Goal: Navigation & Orientation: Find specific page/section

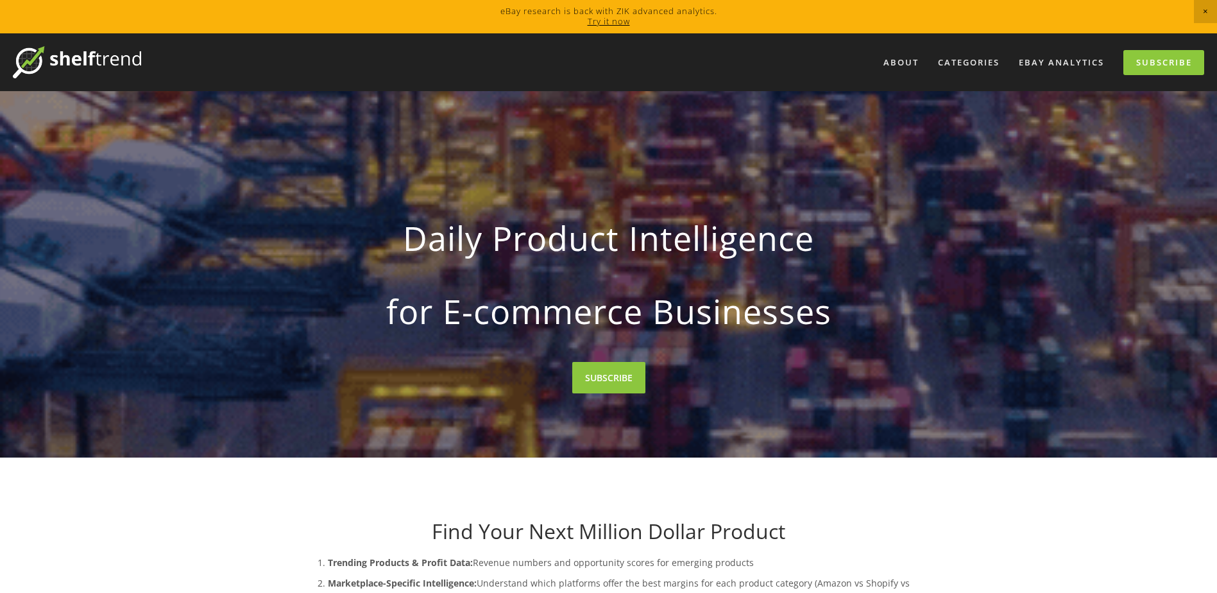
click at [465, 172] on div at bounding box center [608, 274] width 1217 height 366
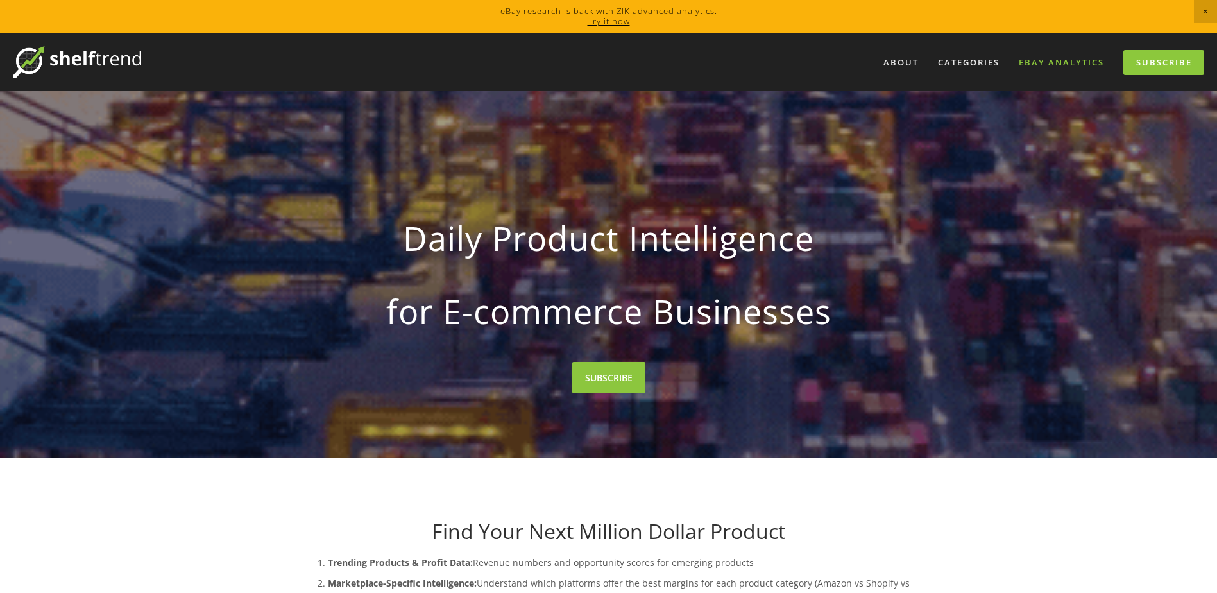
click at [1032, 60] on link "eBay Analytics" at bounding box center [1062, 62] width 102 height 21
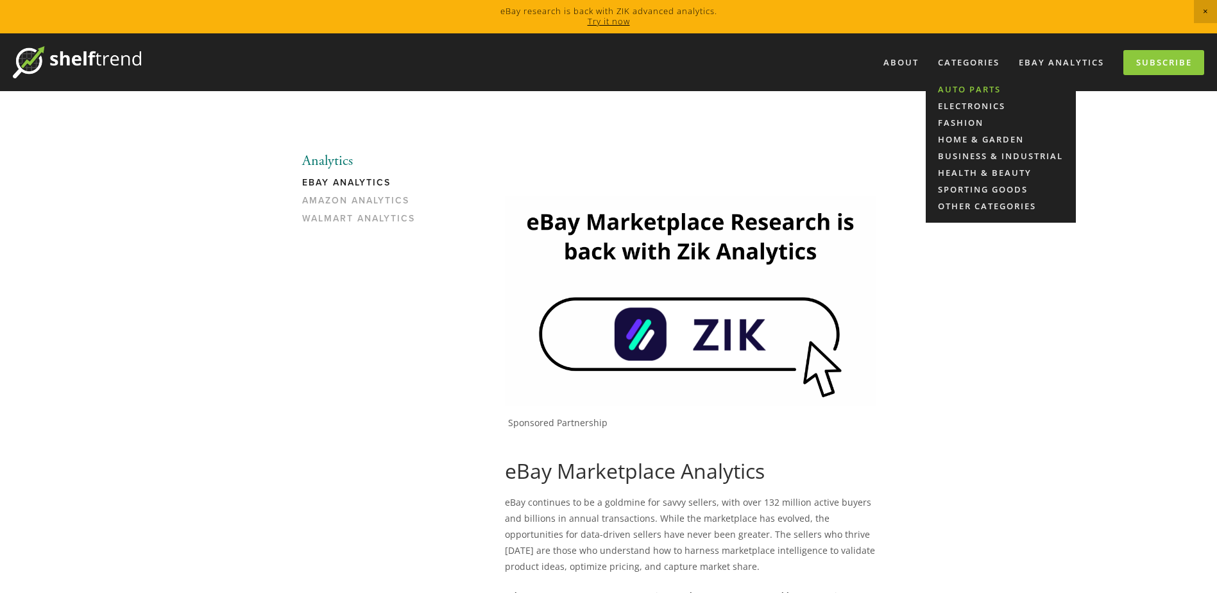
click at [963, 92] on link "Auto Parts" at bounding box center [1001, 89] width 150 height 17
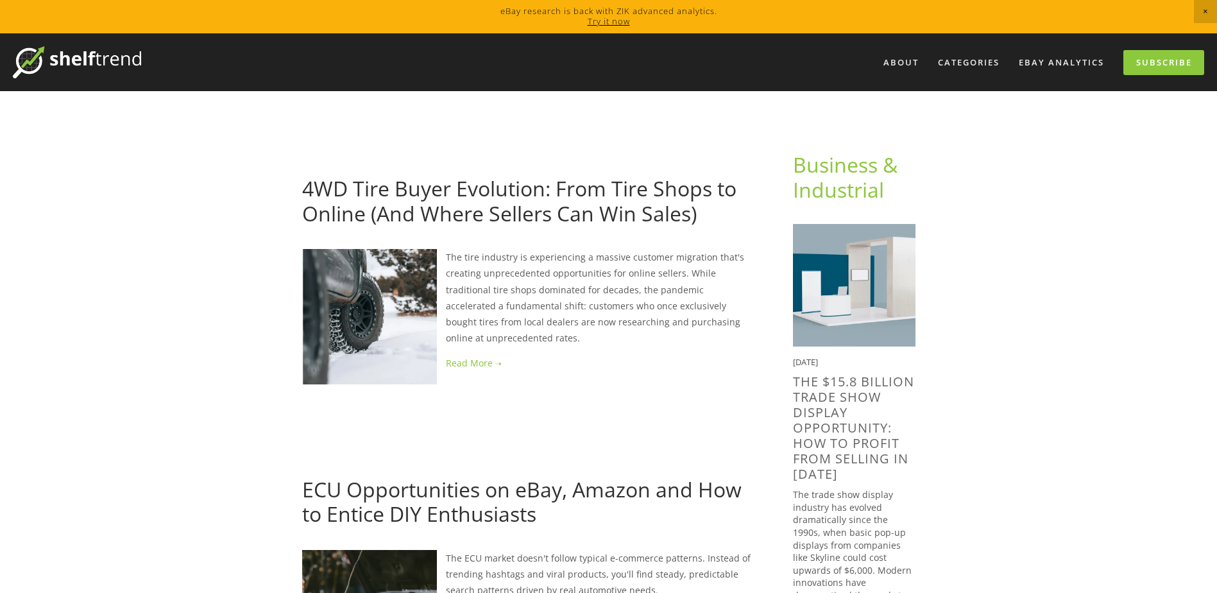
click at [936, 13] on link at bounding box center [608, 16] width 1217 height 33
